Goal: Task Accomplishment & Management: Use online tool/utility

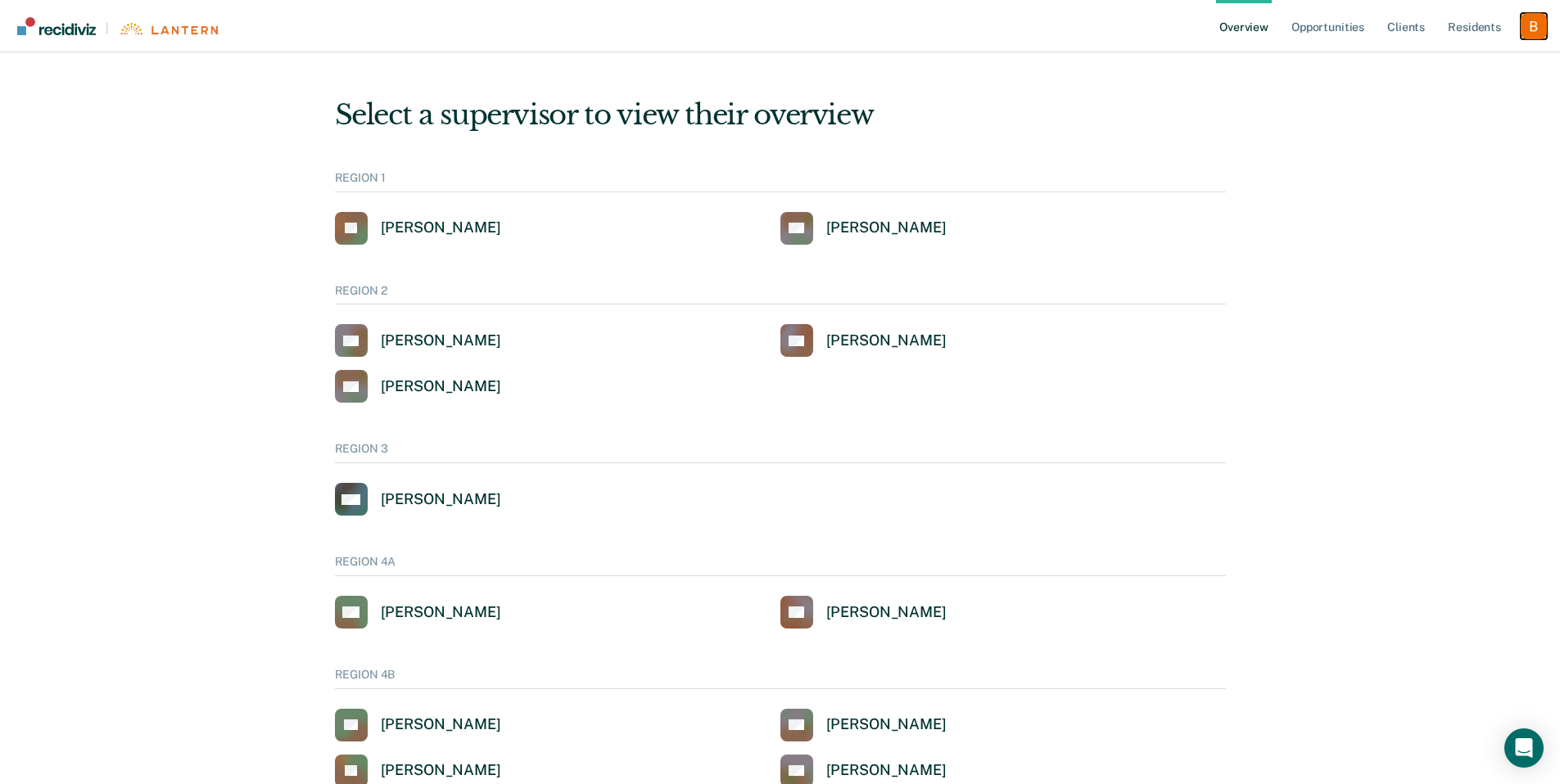
click at [1533, 26] on div "Profile dropdown button" at bounding box center [1534, 26] width 26 height 26
click at [1519, 34] on ul "Overview Opportunities Client s Resident s" at bounding box center [1369, 26] width 305 height 52
click at [1540, 29] on div "Profile dropdown button" at bounding box center [1534, 26] width 26 height 26
click at [1465, 66] on link "Profile" at bounding box center [1468, 66] width 132 height 14
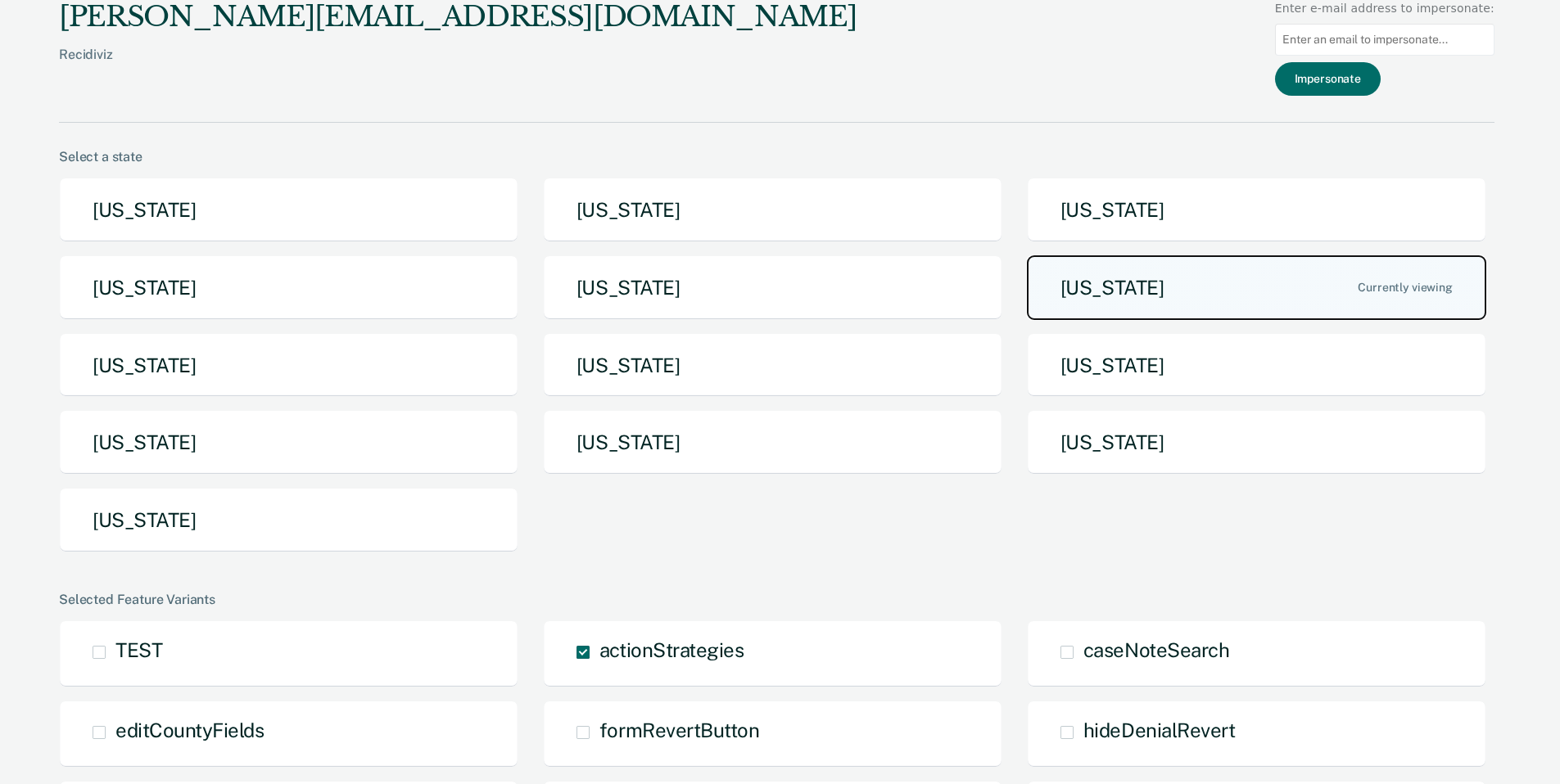
click at [1085, 290] on button "[US_STATE]" at bounding box center [1257, 287] width 460 height 64
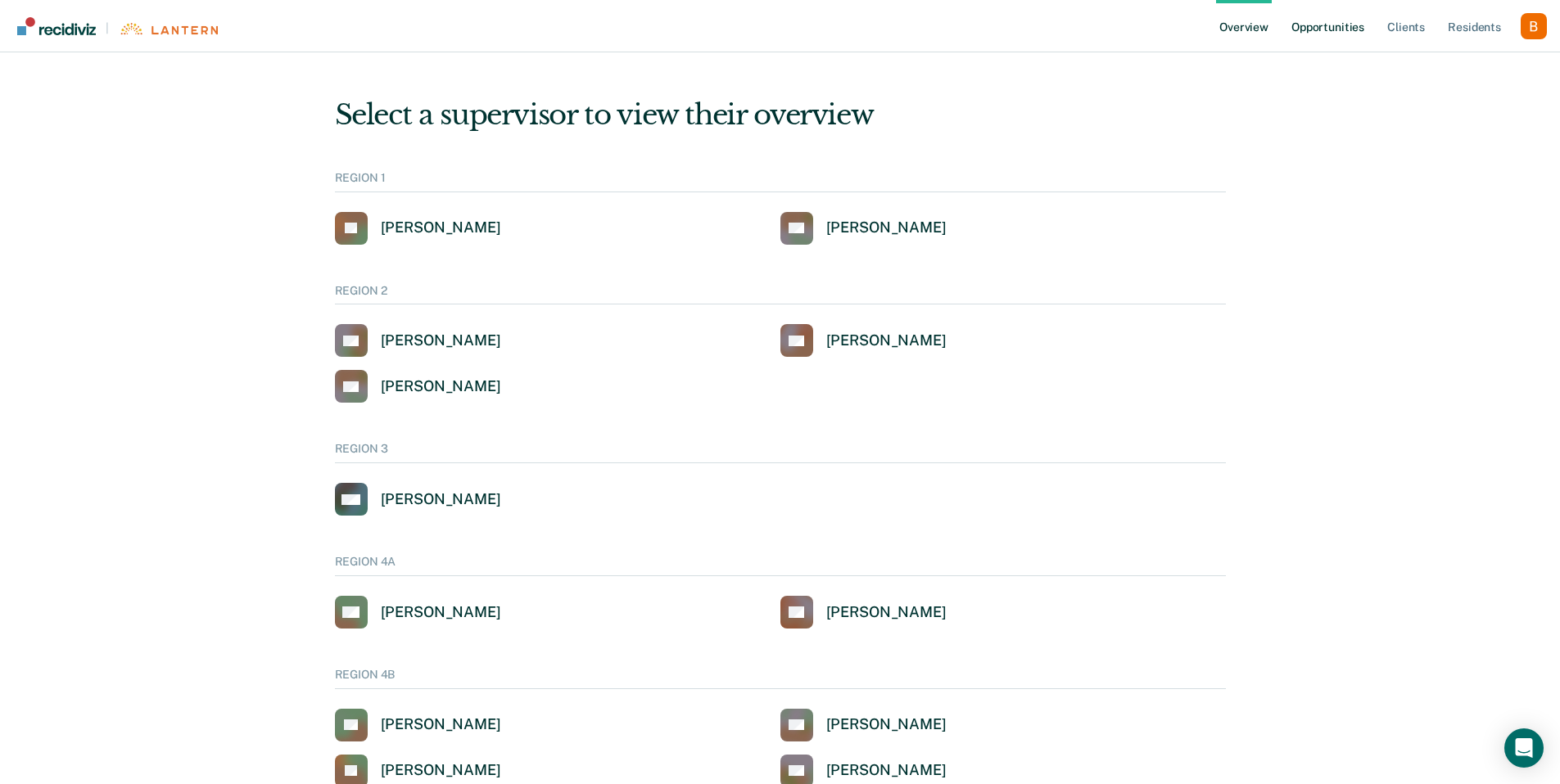
click at [1361, 25] on link "Opportunities" at bounding box center [1328, 26] width 79 height 52
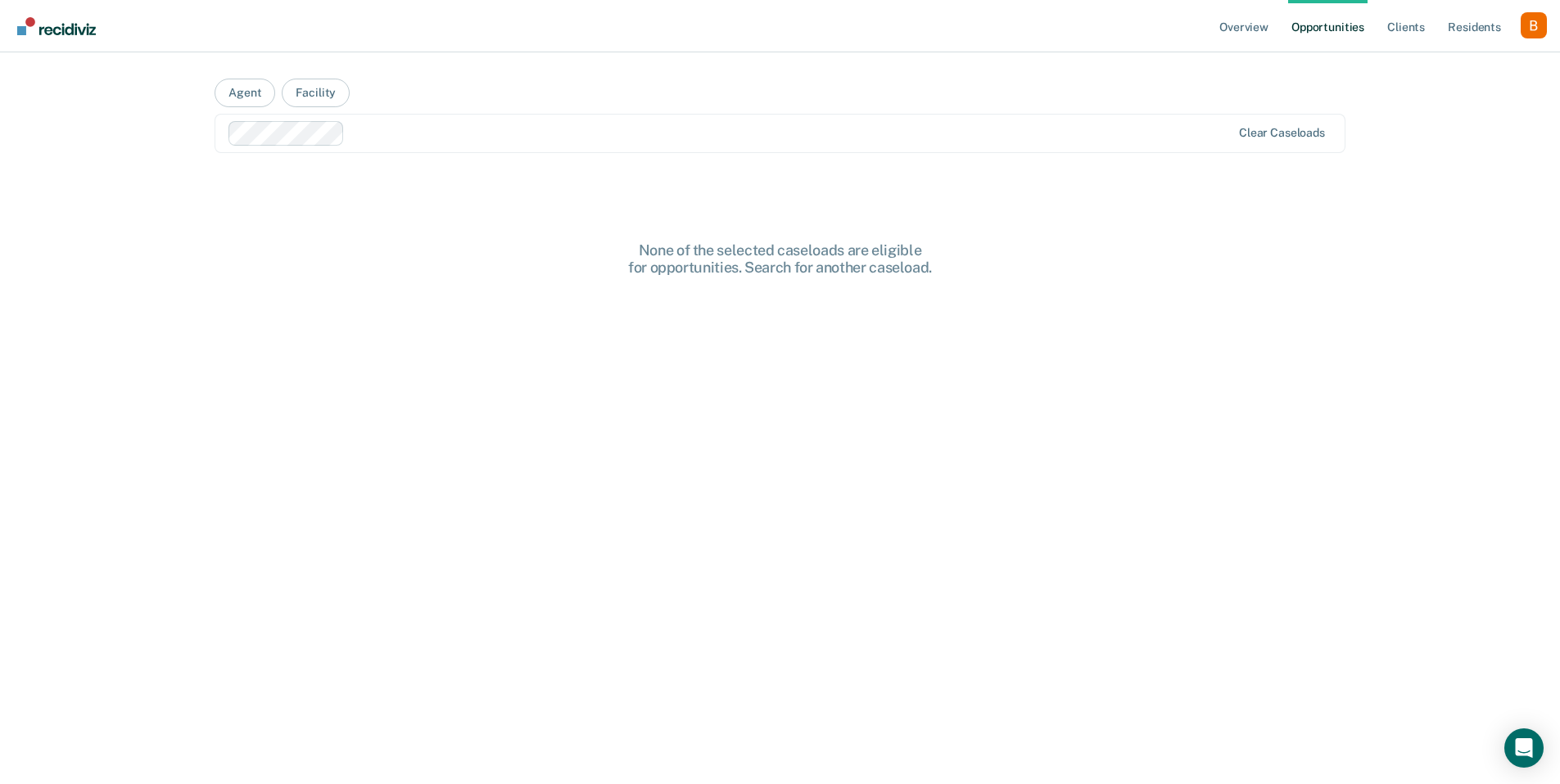
click at [568, 131] on div at bounding box center [791, 133] width 880 height 19
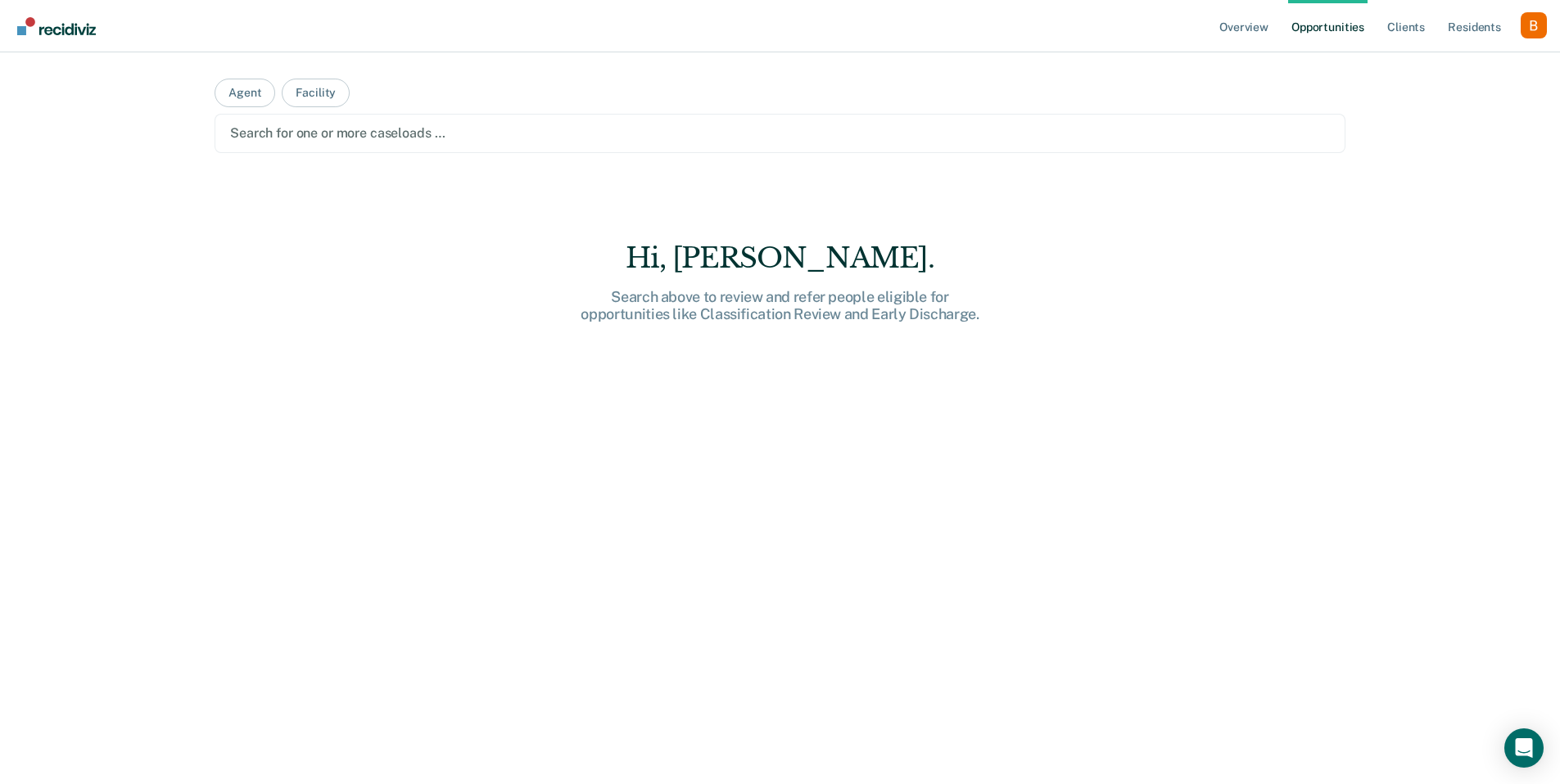
click at [324, 135] on div at bounding box center [780, 133] width 1100 height 19
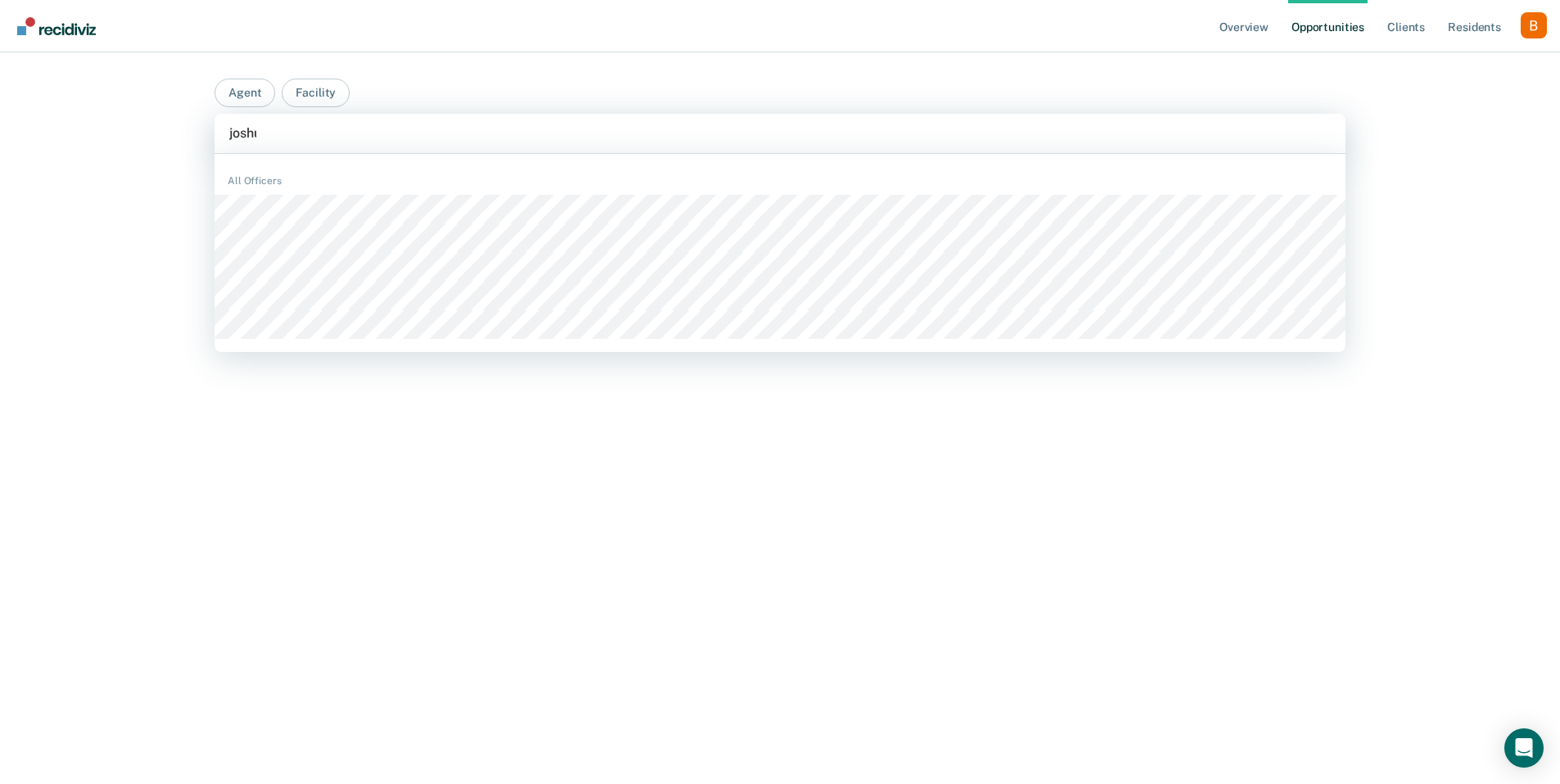
type input "[PERSON_NAME]"
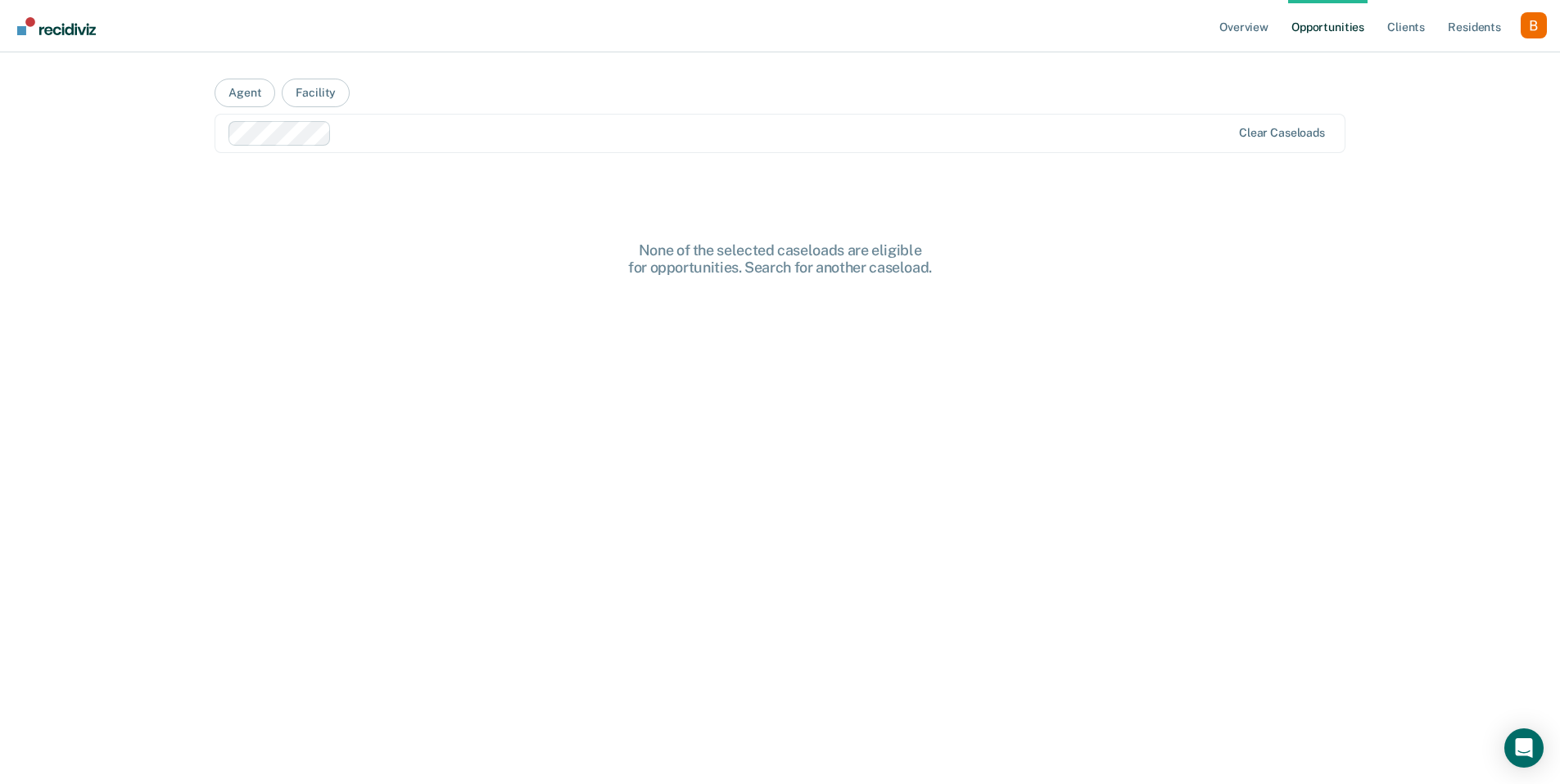
click at [1430, 24] on ul "Overview Opportunities Client s Resident s" at bounding box center [1369, 26] width 305 height 52
click at [1408, 32] on link "Client s" at bounding box center [1406, 26] width 45 height 52
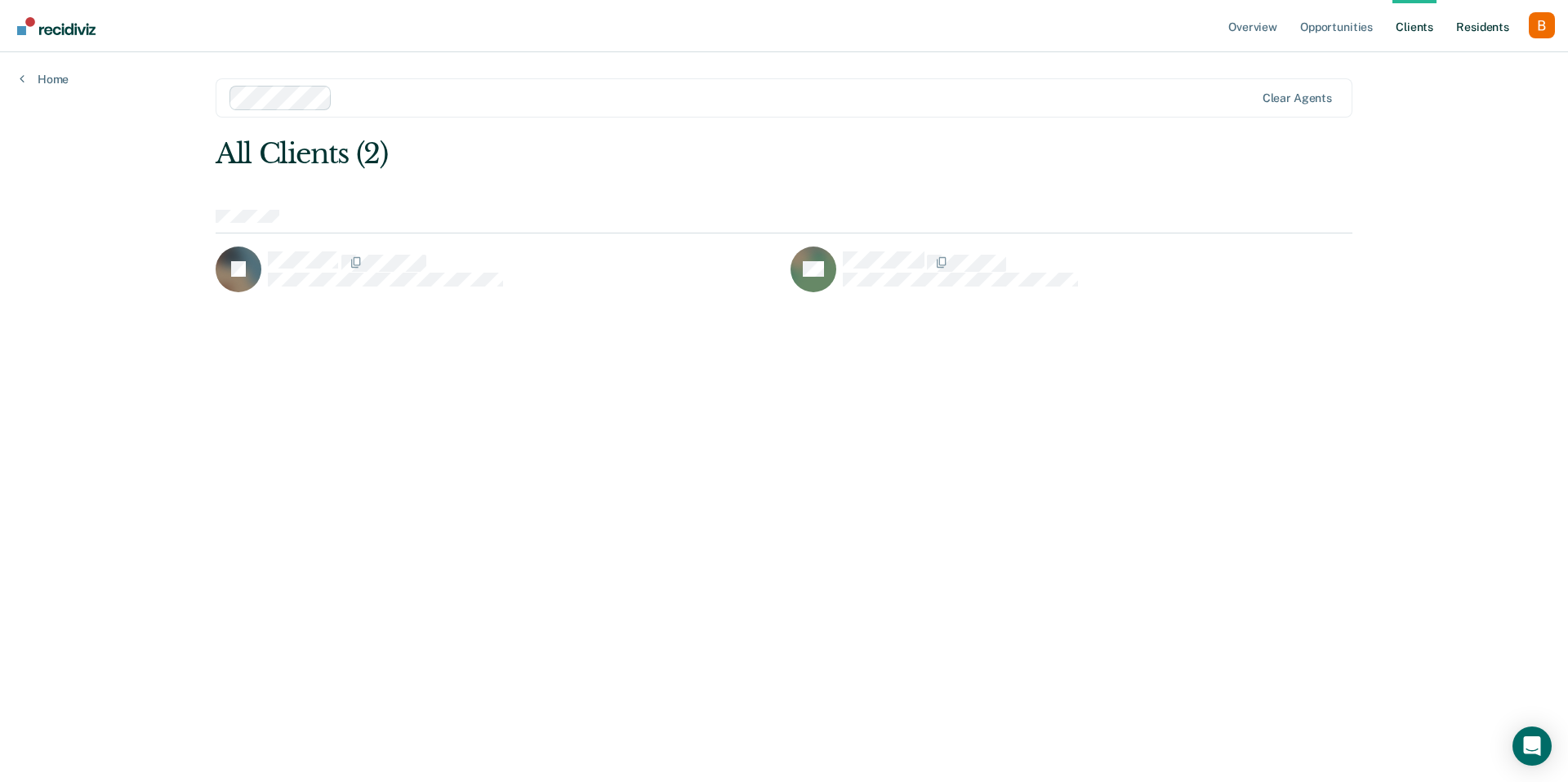
click at [1454, 32] on link "Resident s" at bounding box center [1482, 26] width 59 height 52
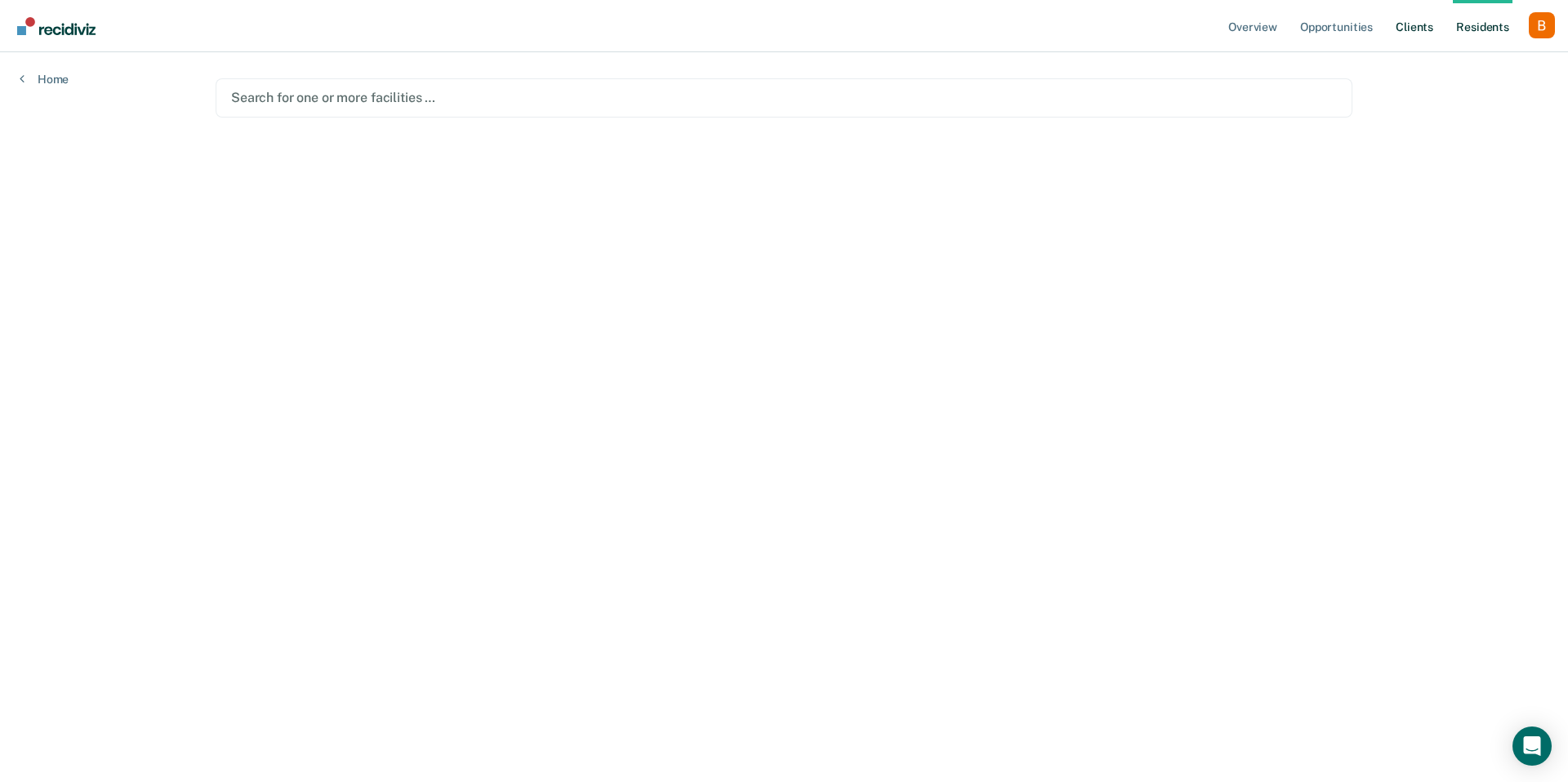
click at [1408, 33] on link "Client s" at bounding box center [1414, 26] width 44 height 52
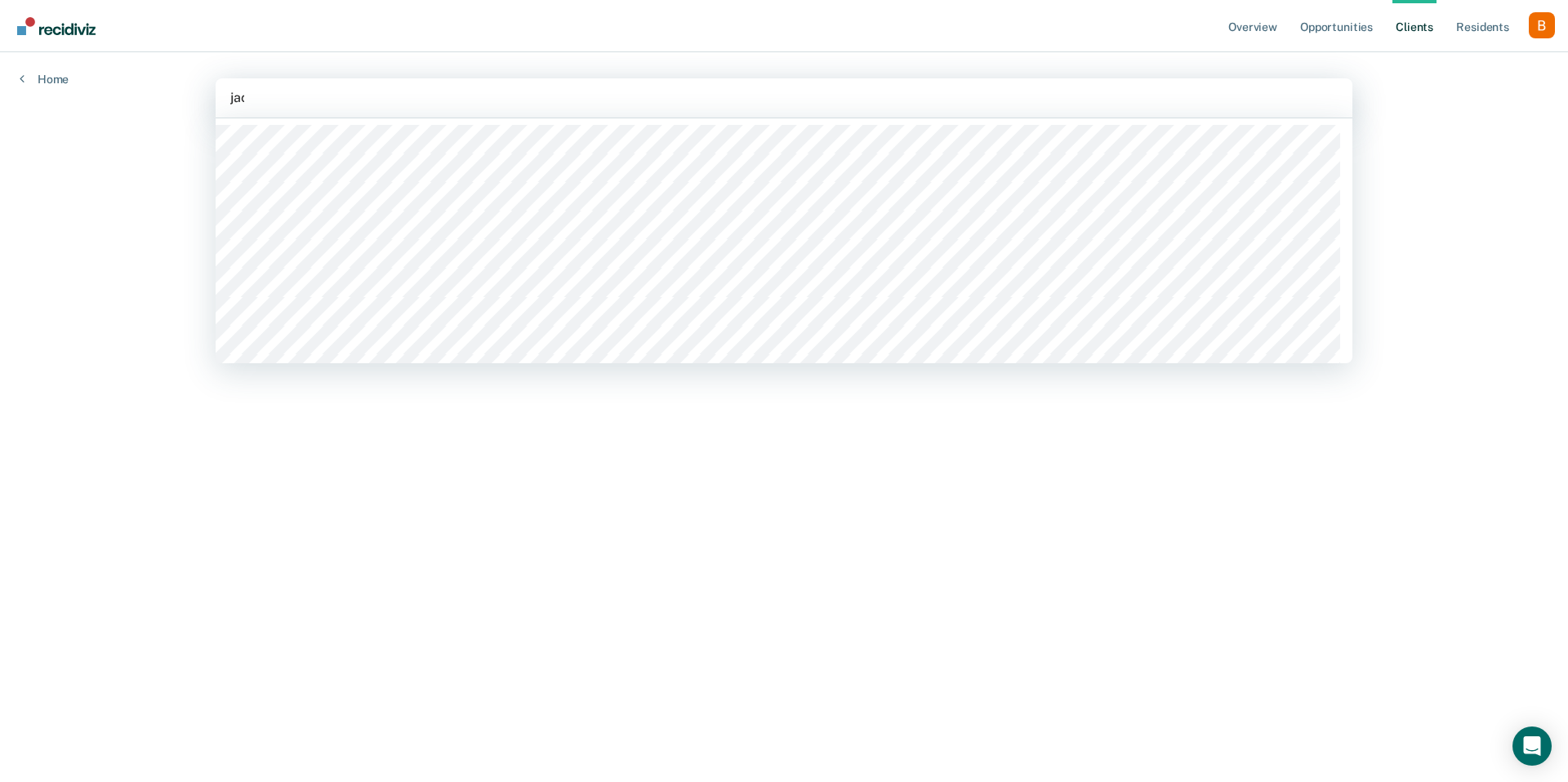
type input "jack"
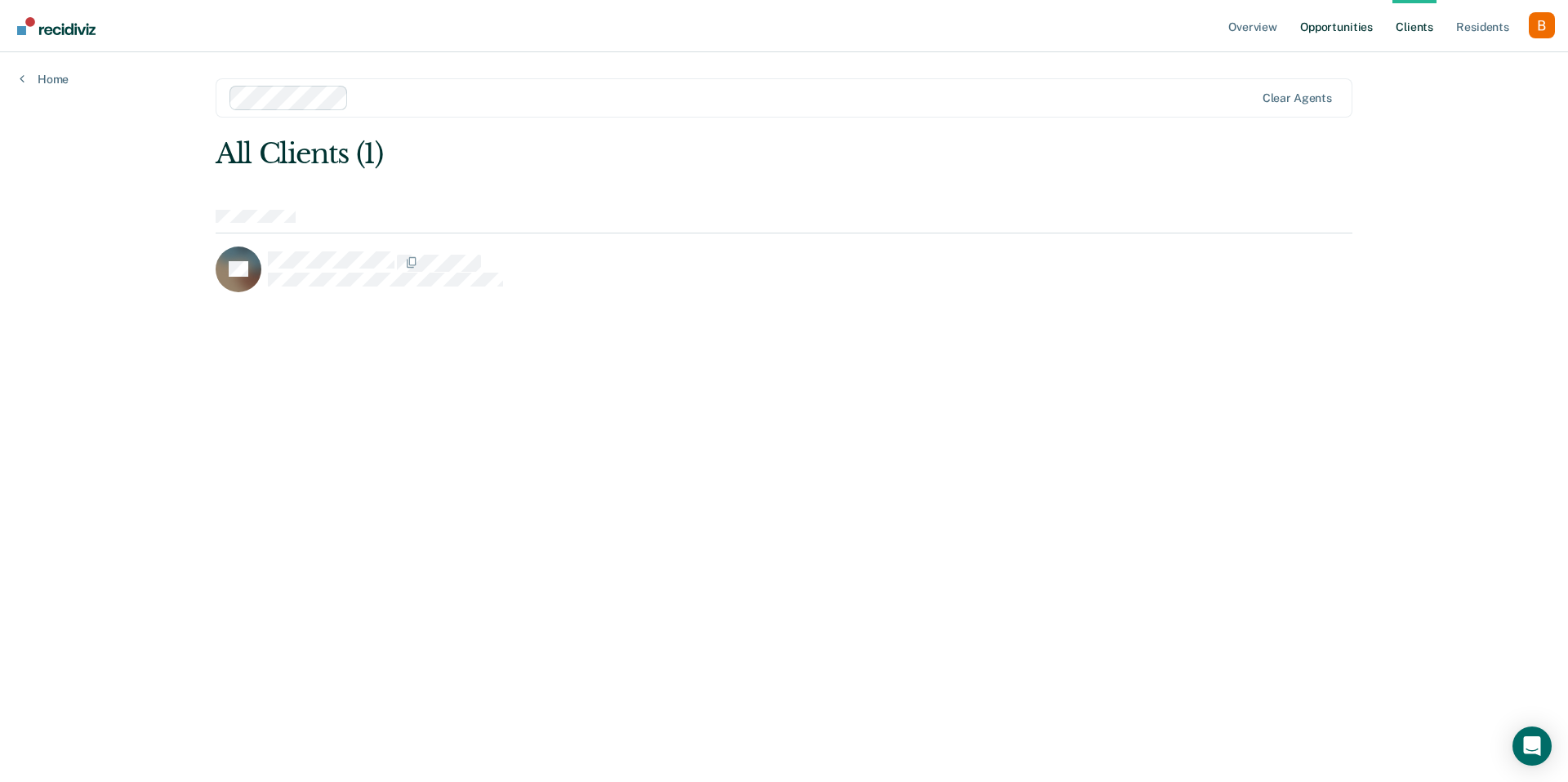
click at [1338, 35] on link "Opportunities" at bounding box center [1336, 26] width 79 height 52
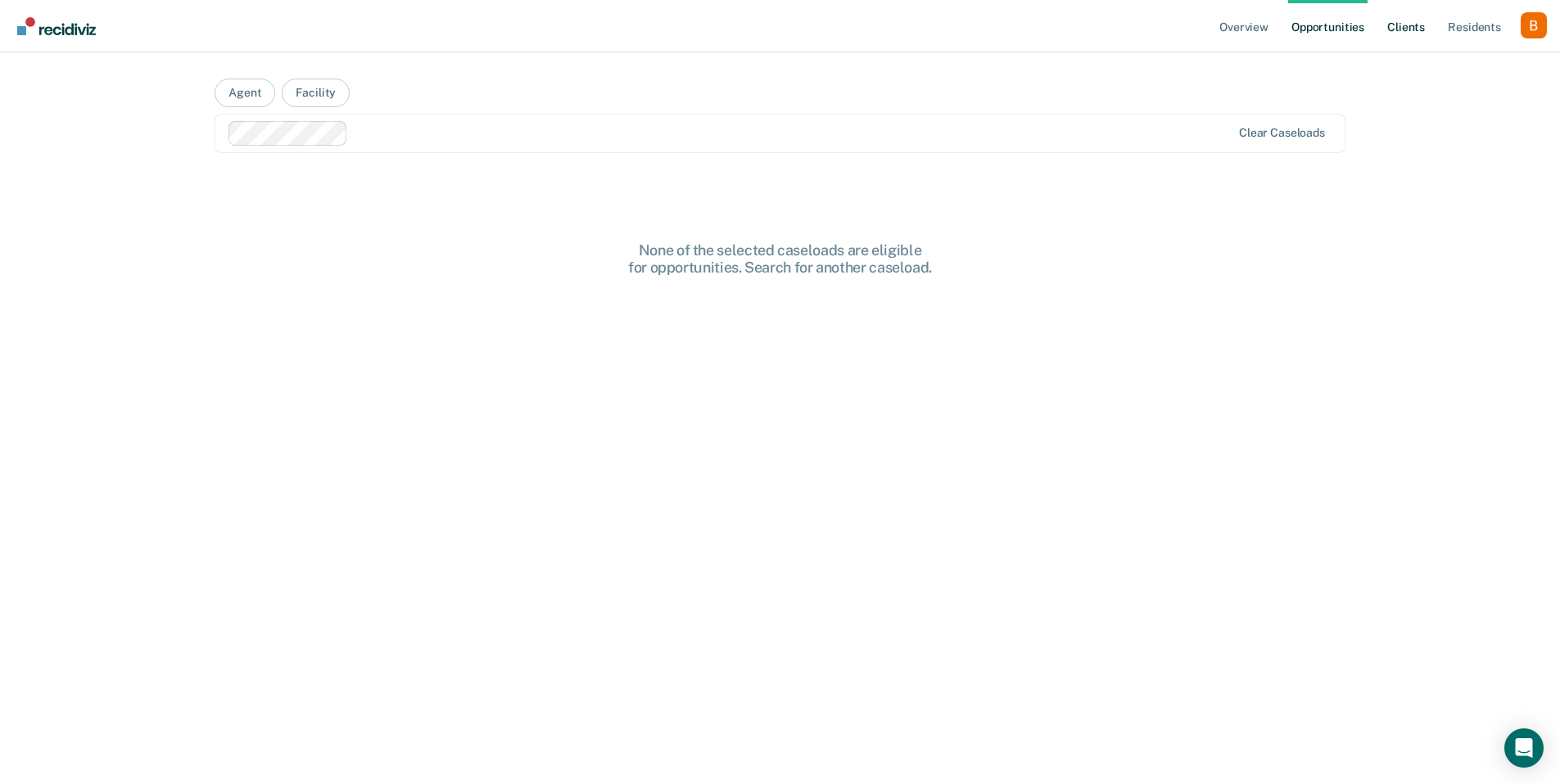
click at [1419, 30] on link "Client s" at bounding box center [1406, 26] width 45 height 52
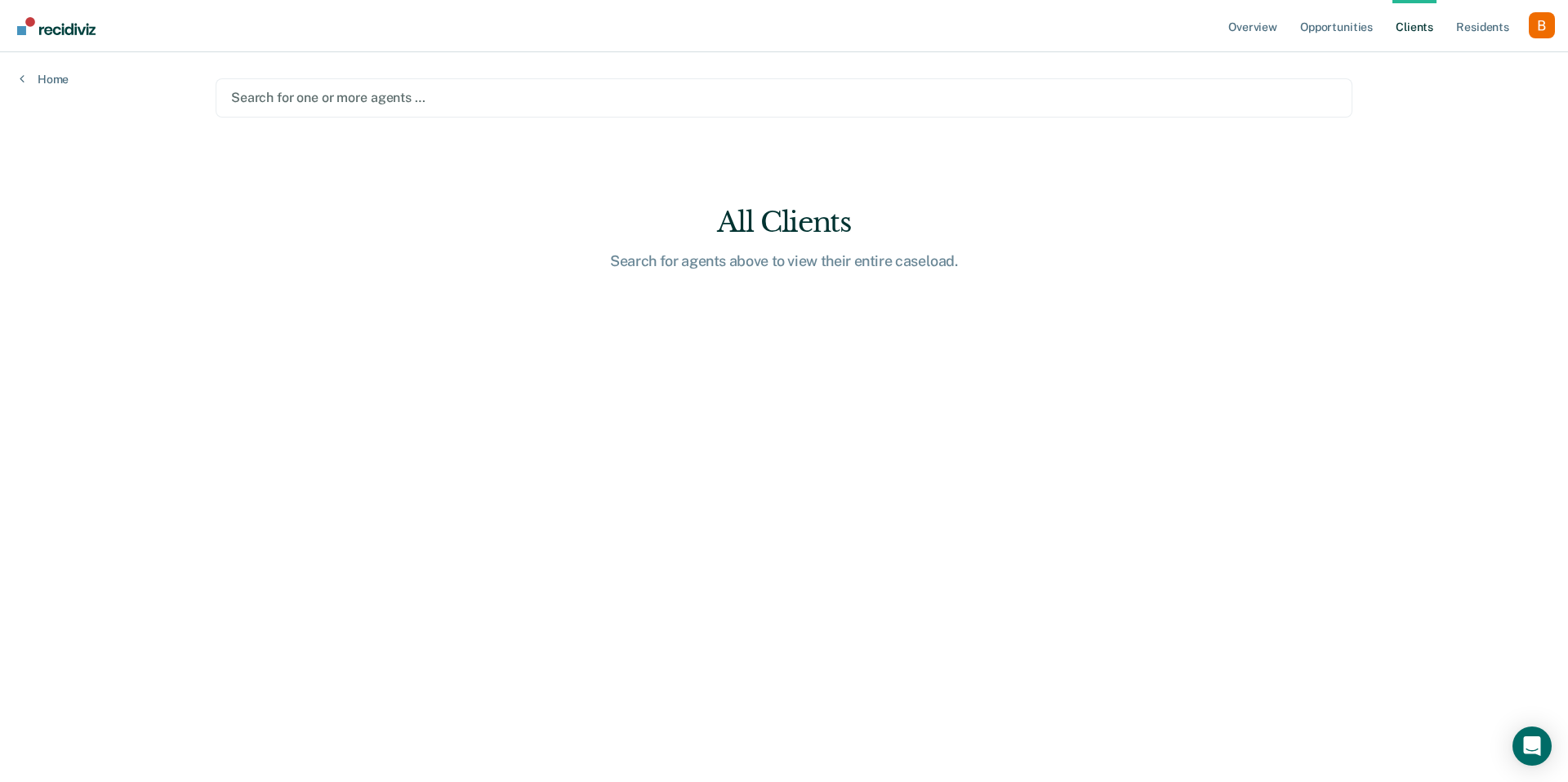
click at [328, 99] on div at bounding box center [784, 97] width 1106 height 19
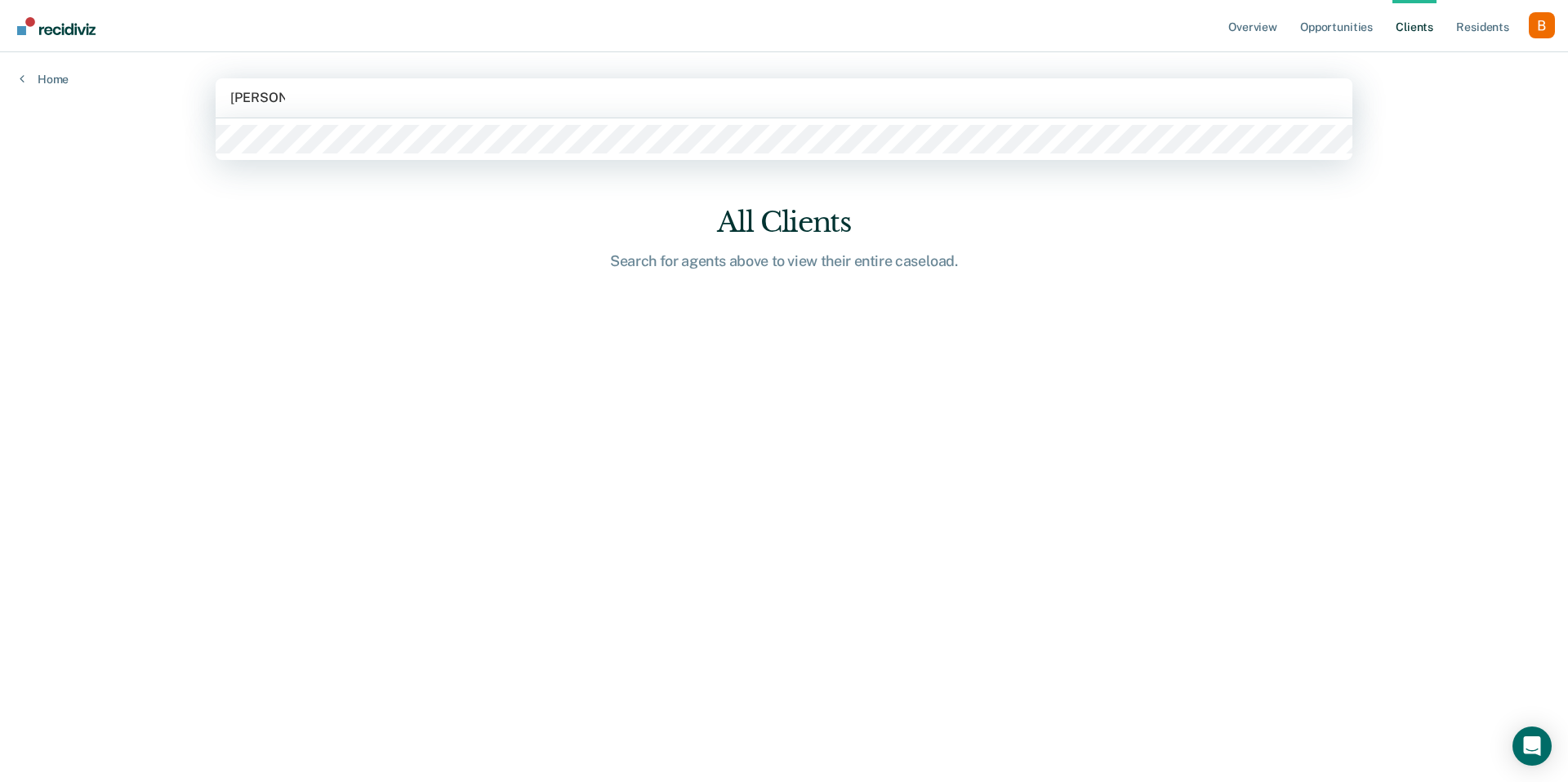
type input "[PERSON_NAME]"
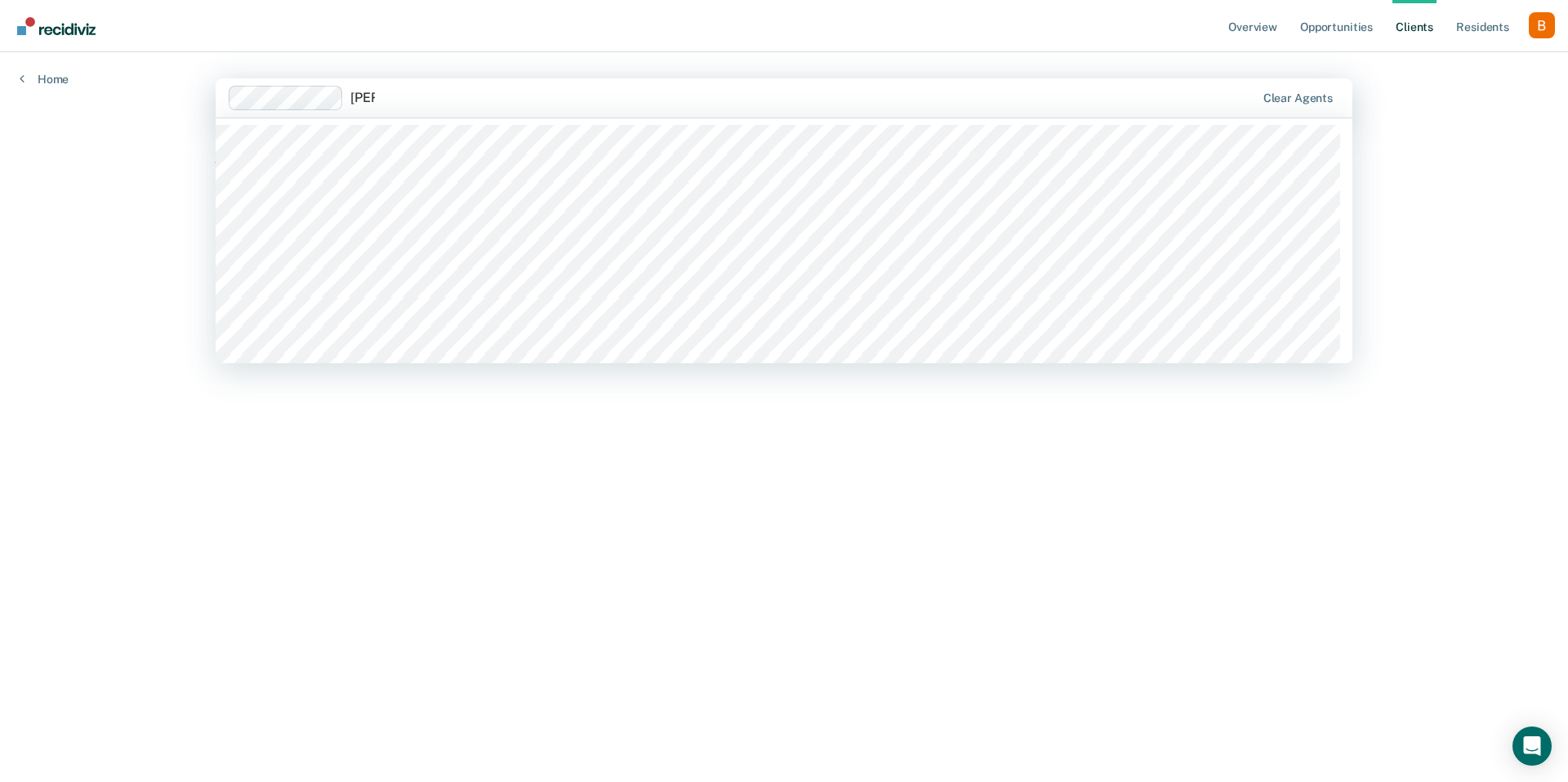
type input "[PERSON_NAME]"
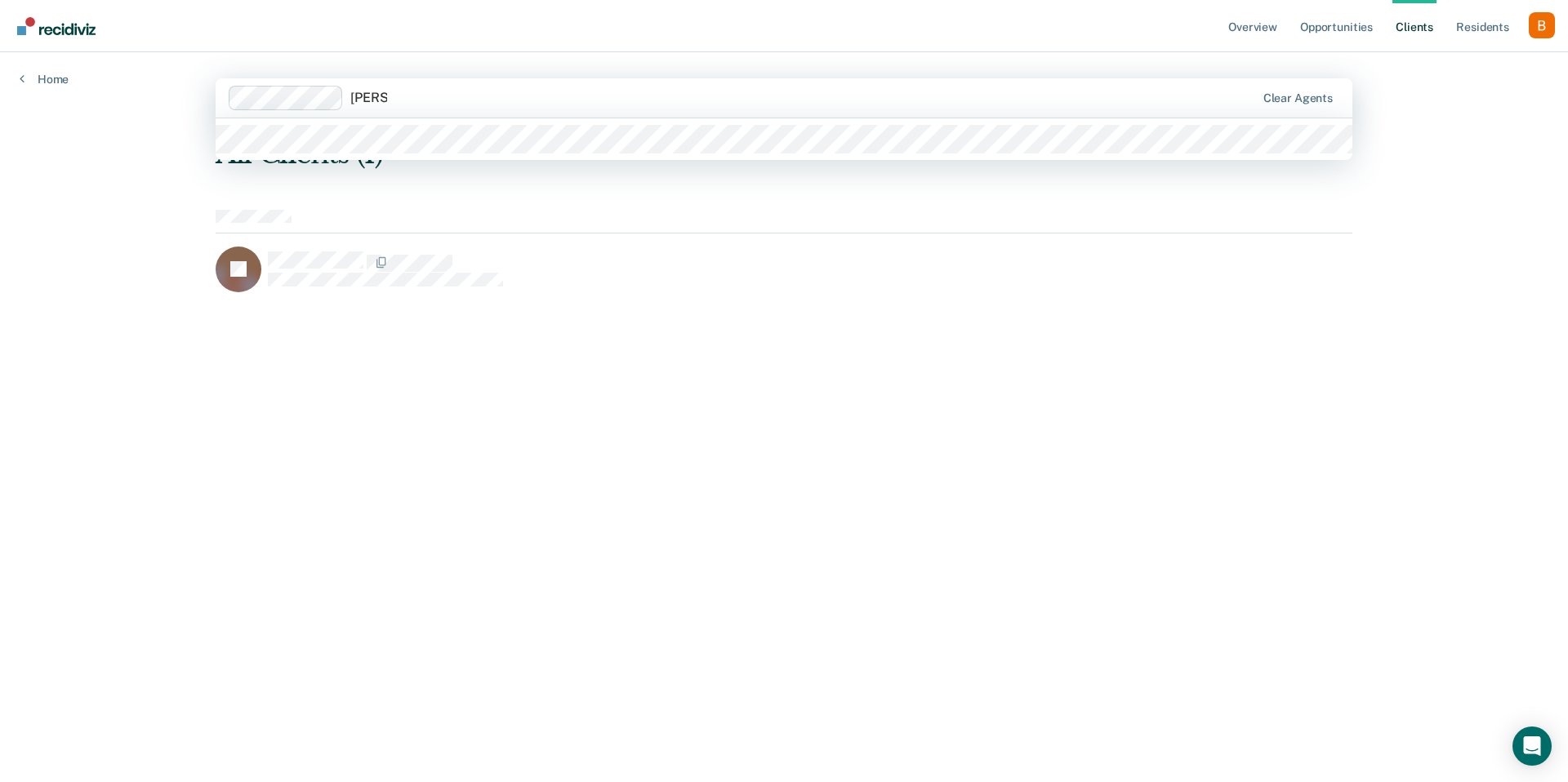
click at [343, 123] on div at bounding box center [783, 139] width 1137 height 41
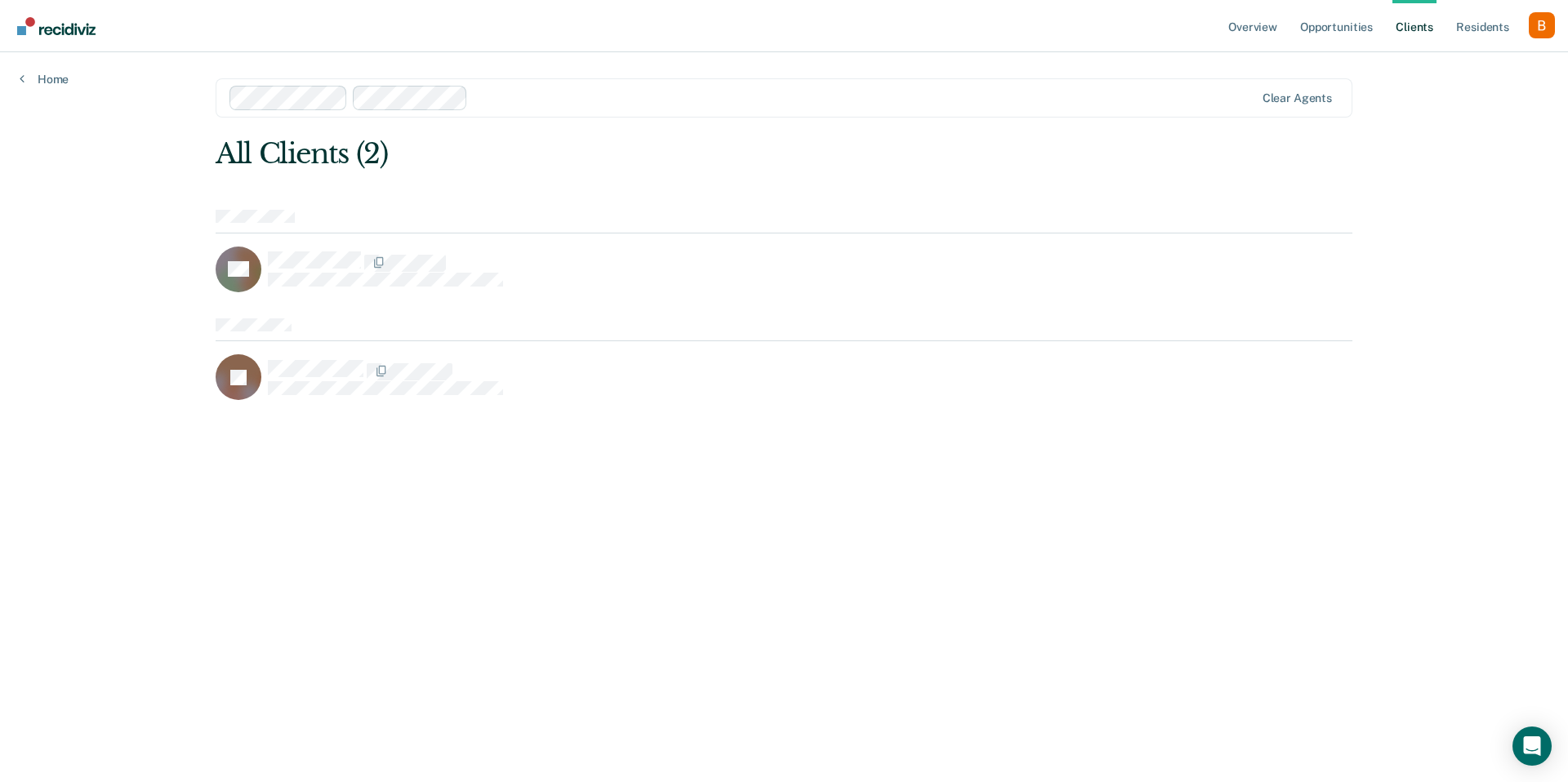
click at [523, 98] on div at bounding box center [864, 97] width 780 height 19
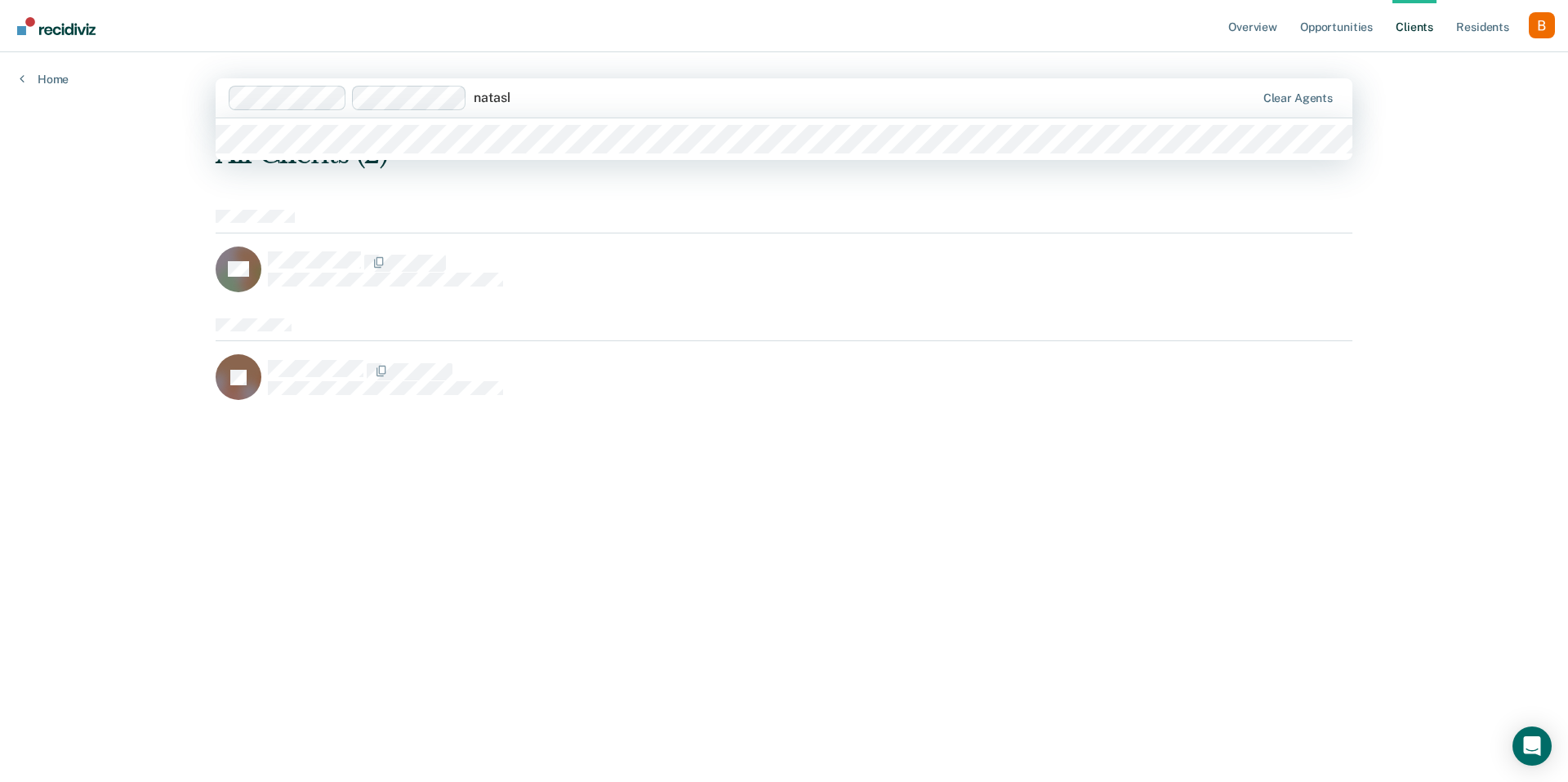
type input "[PERSON_NAME]"
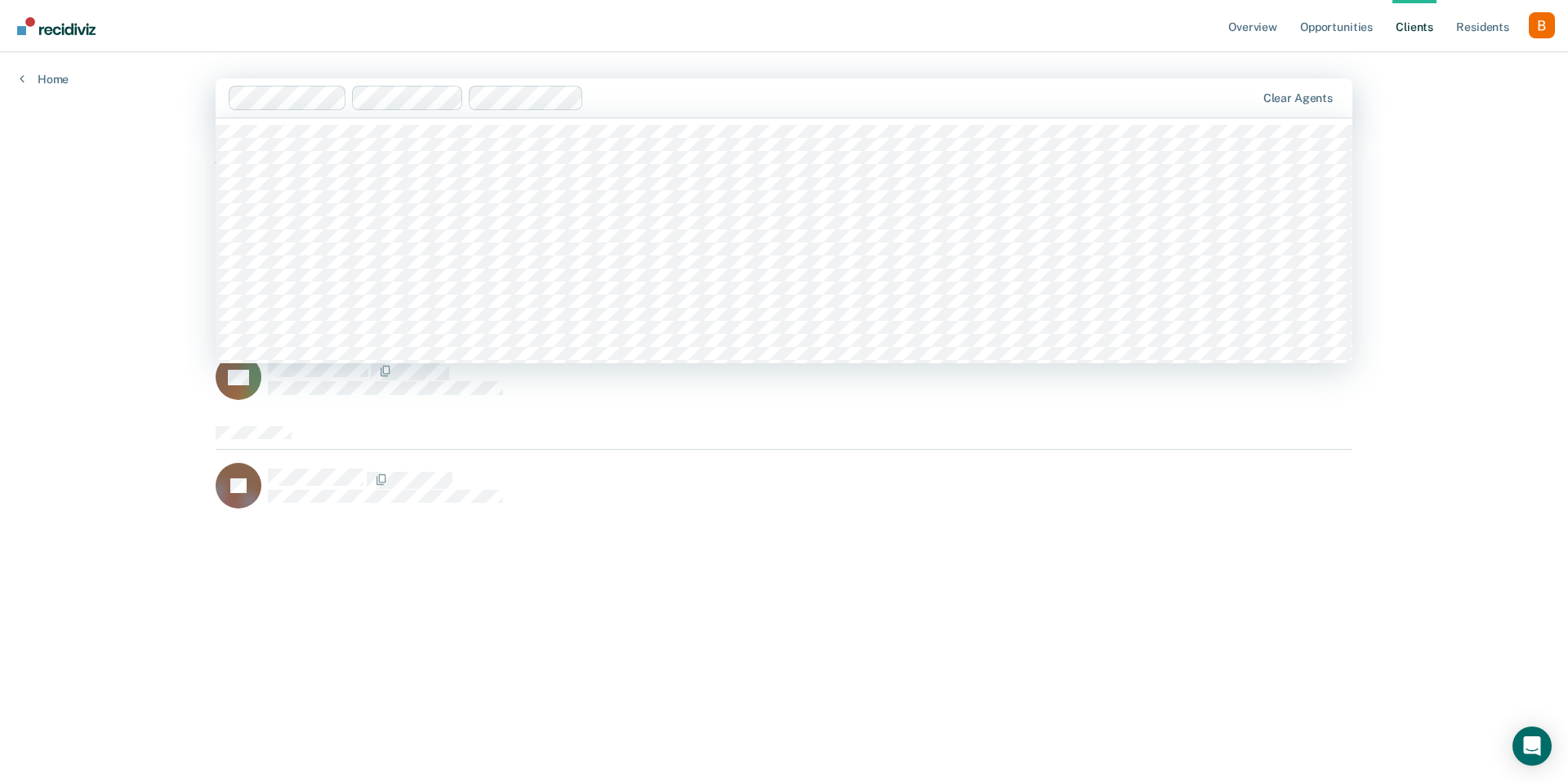
click at [605, 98] on div at bounding box center [922, 97] width 664 height 19
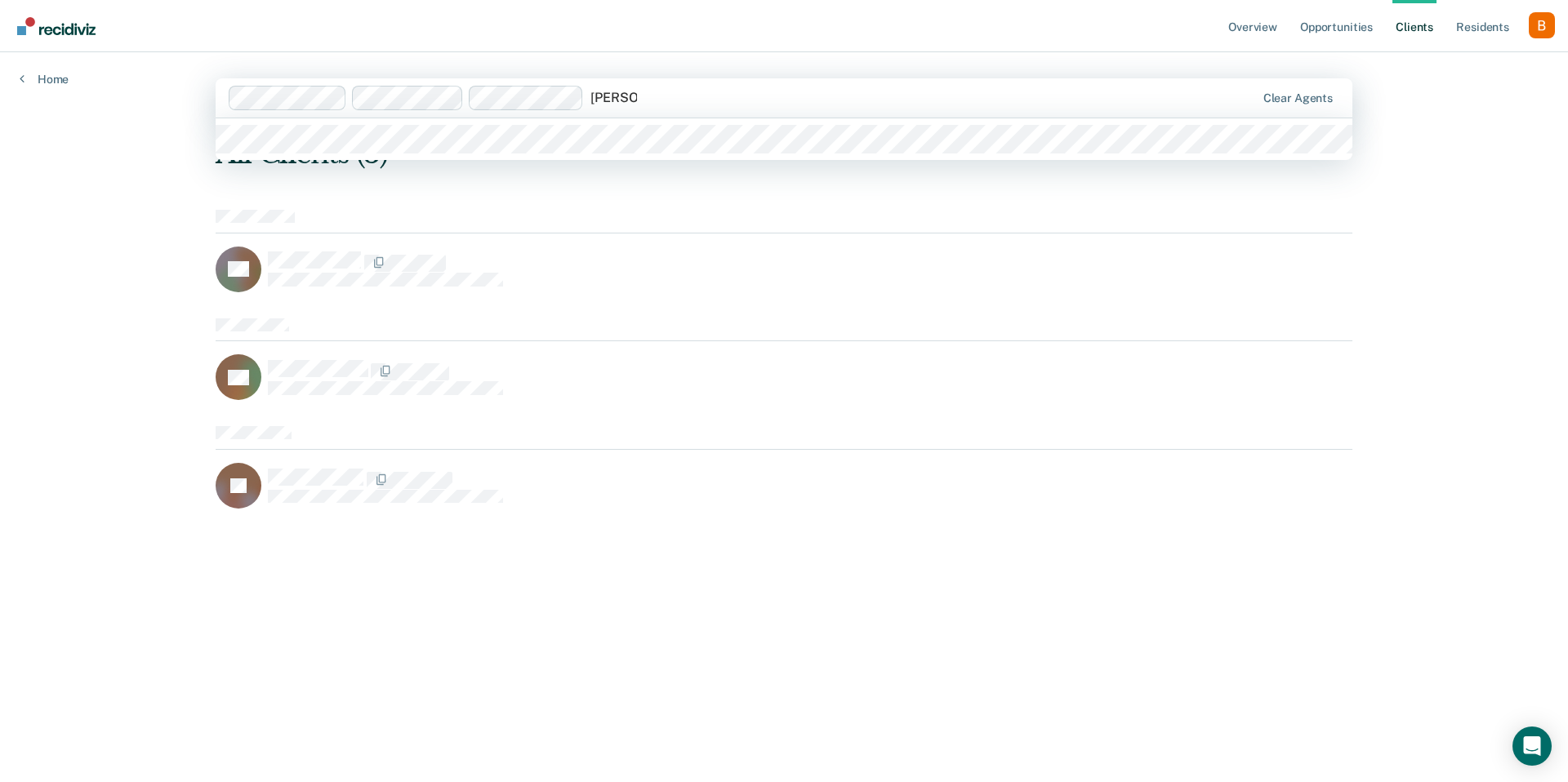
type input "[PERSON_NAME]"
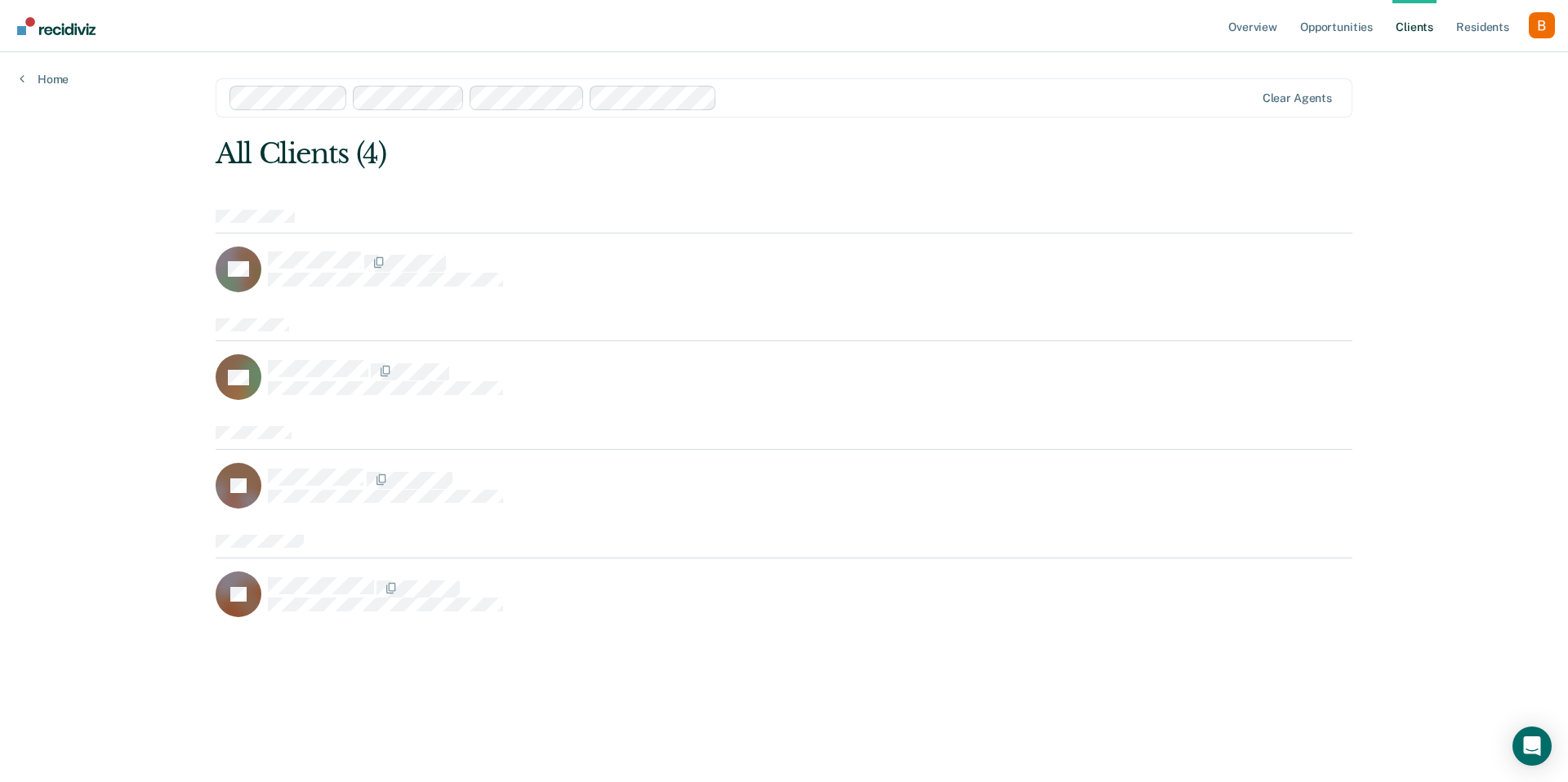
click at [756, 98] on div at bounding box center [989, 97] width 531 height 19
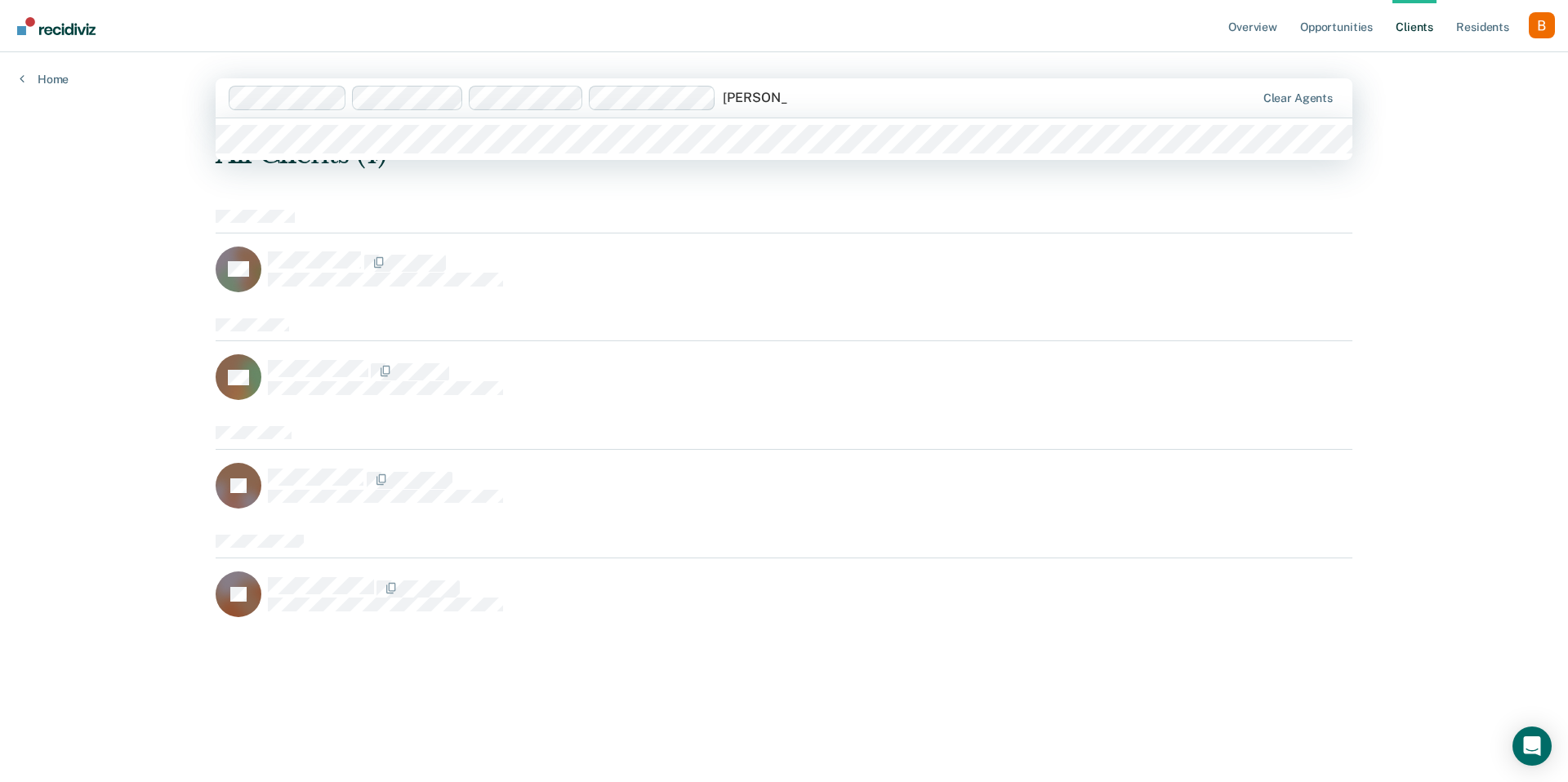
type input "[PERSON_NAME]"
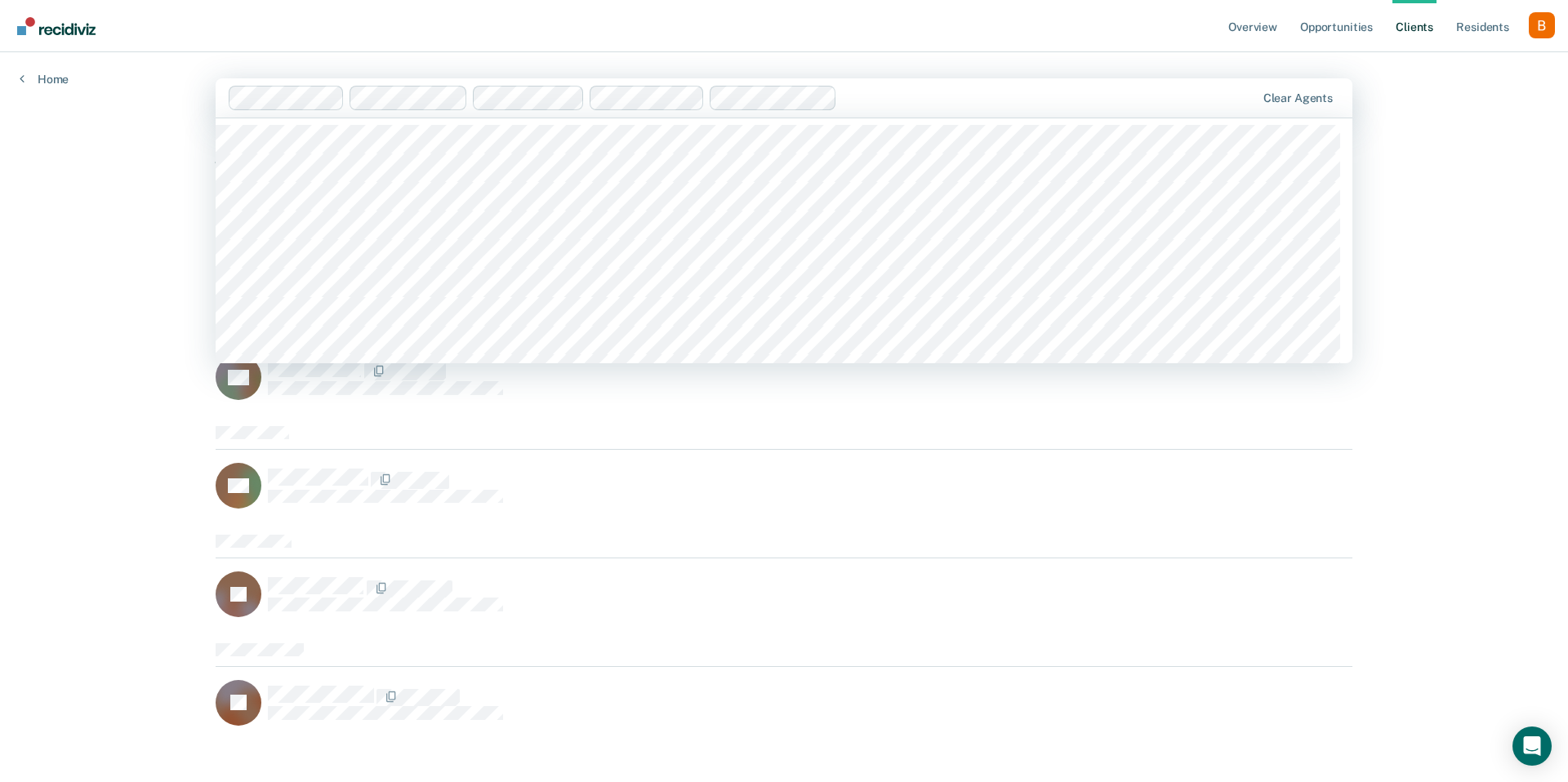
click at [860, 96] on div at bounding box center [1049, 97] width 412 height 19
type input "[PERSON_NAME]"
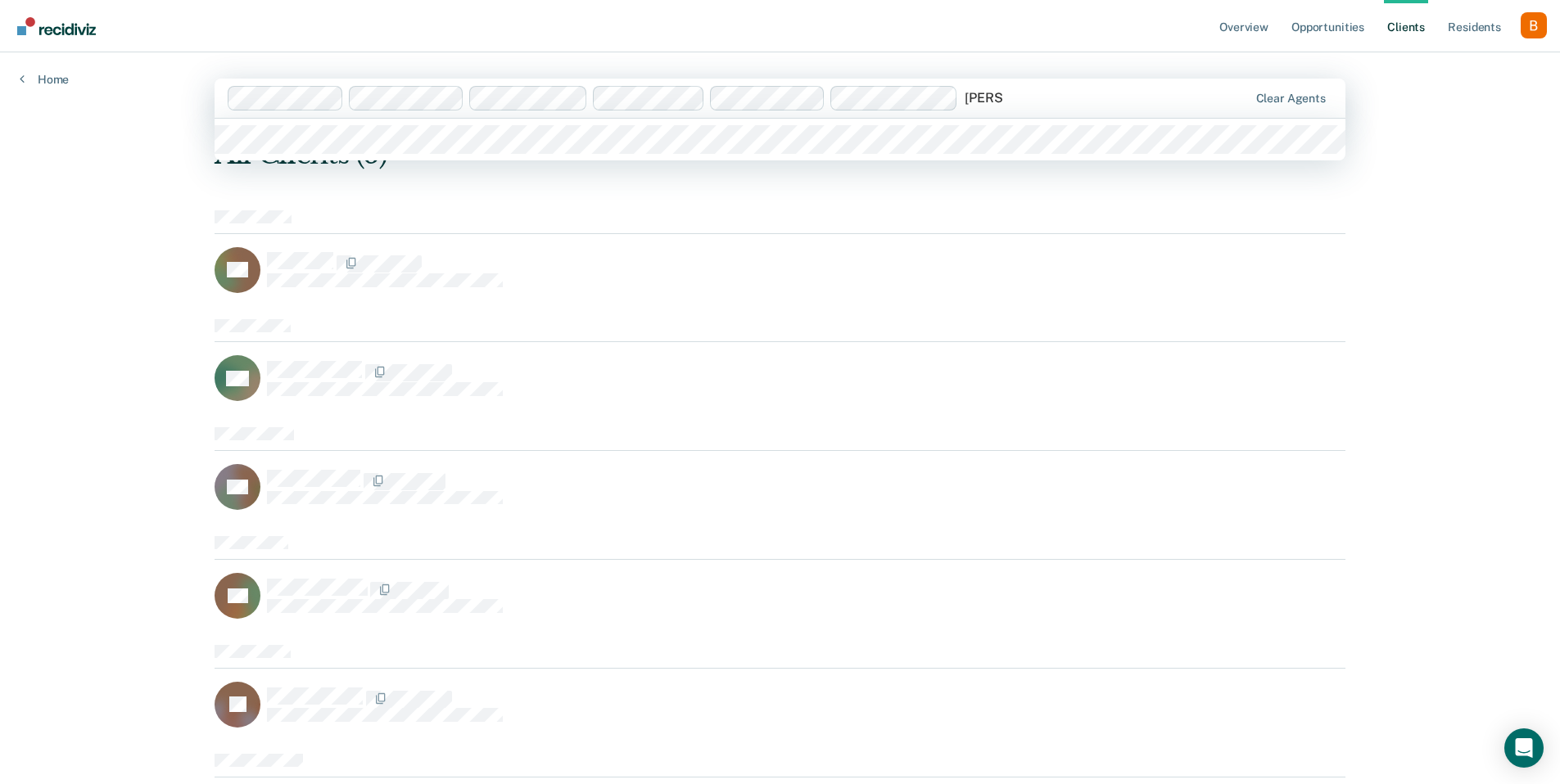
type input "[PERSON_NAME]"
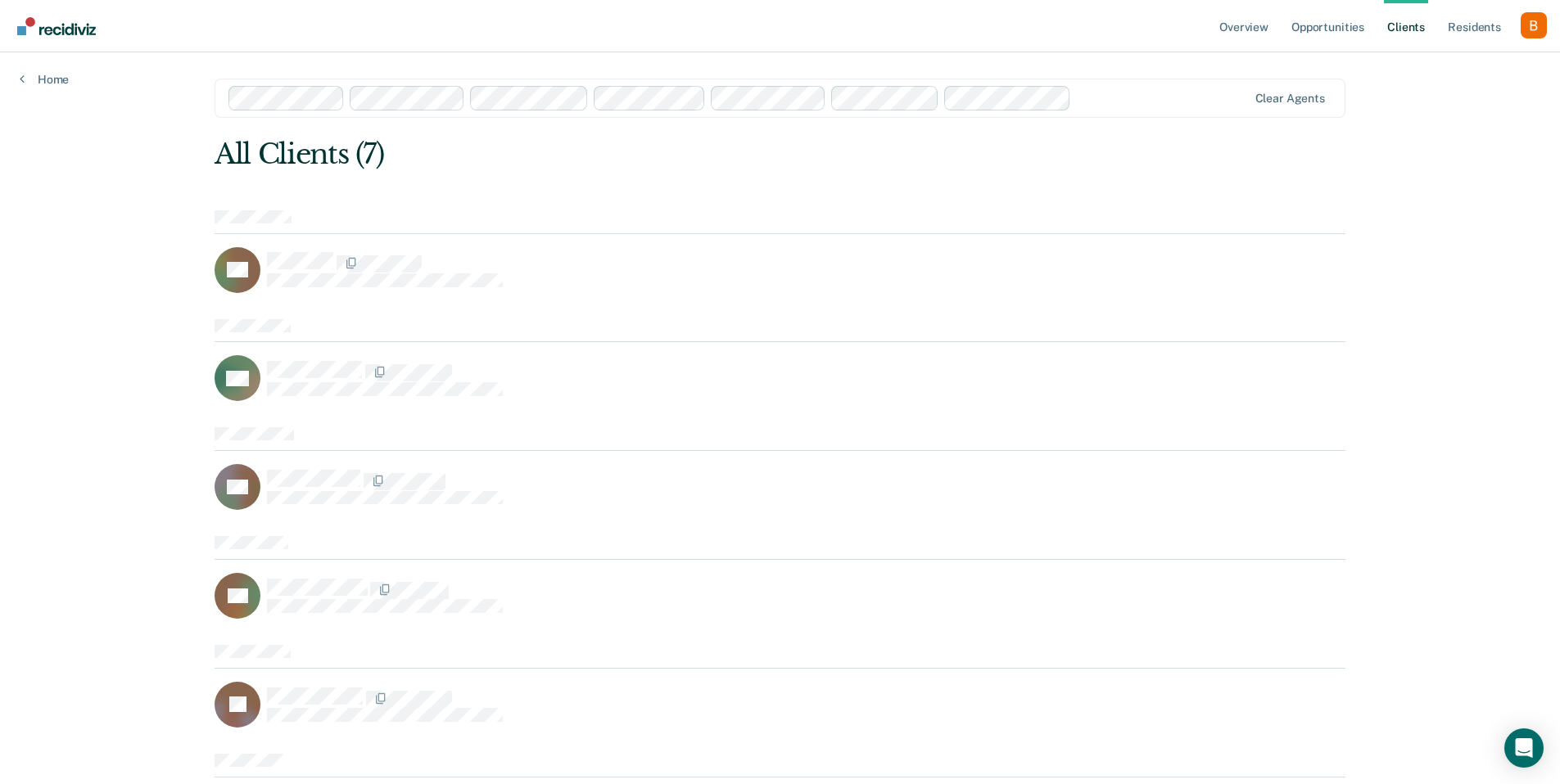
scroll to position [18, 0]
